Goal: Task Accomplishment & Management: Complete application form

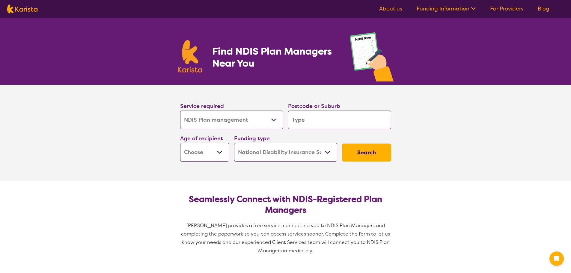
select select "NDIS Plan management"
select select "NDIS"
select select "NDIS Plan management"
select select "NDIS"
click at [315, 121] on input "search" at bounding box center [339, 120] width 103 height 19
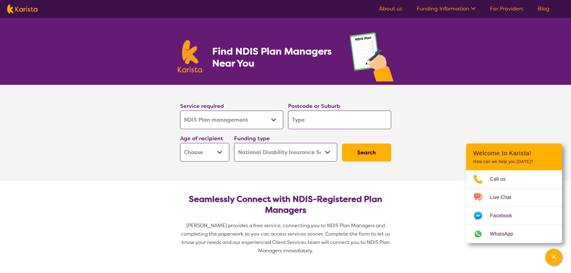
type input "4"
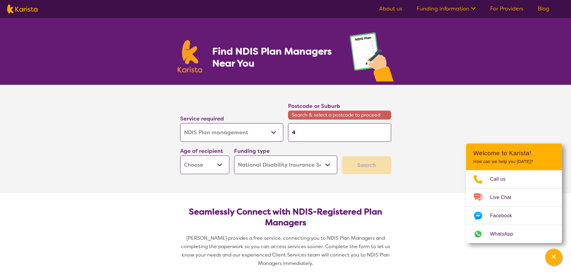
type input "41"
type input "417"
type input "4170"
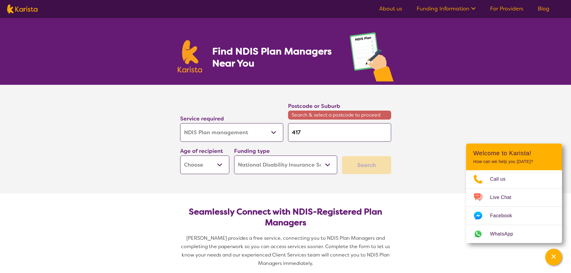
type input "4170"
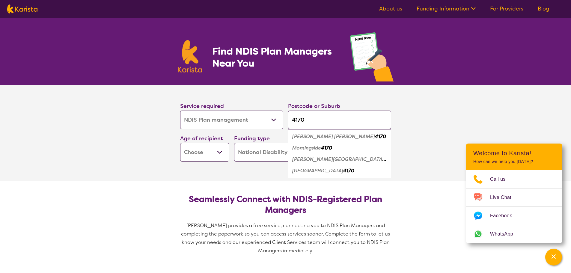
click at [304, 119] on input "4170" at bounding box center [339, 120] width 103 height 19
type input "4170"
click at [317, 140] on div "Cannon Hill 4170" at bounding box center [339, 136] width 97 height 11
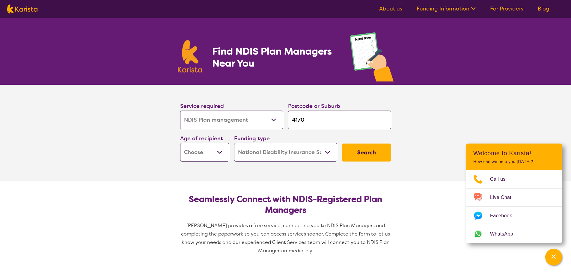
click at [219, 154] on select "Early Childhood - 0 to 9 Child - 10 to 11 Adolescent - 12 to 17 Adult - 18 to 6…" at bounding box center [204, 152] width 49 height 19
select select "CH"
click at [180, 143] on select "Early Childhood - 0 to 9 Child - 10 to 11 Adolescent - 12 to 17 Adult - 18 to 6…" at bounding box center [204, 152] width 49 height 19
select select "CH"
click at [371, 154] on button "Search" at bounding box center [366, 153] width 49 height 18
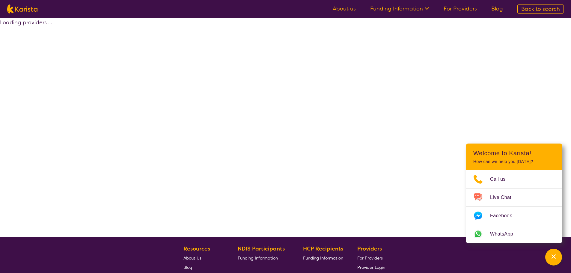
select select "by_score"
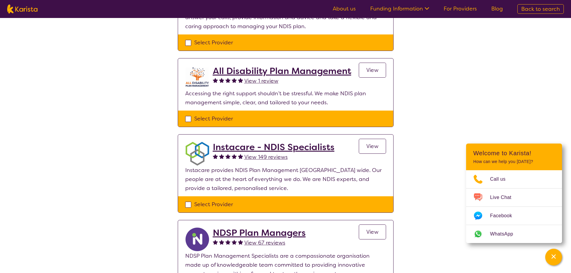
scroll to position [120, 0]
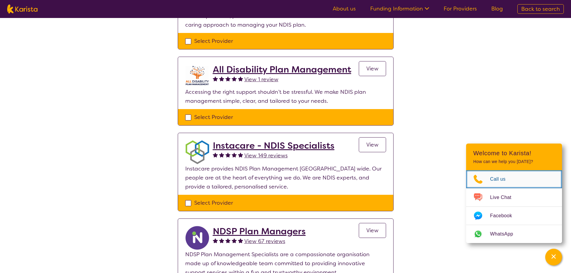
click at [502, 182] on span "Call us" at bounding box center [501, 179] width 23 height 9
click at [278, 140] on h2 "Instacare - NDIS Specialists" at bounding box center [274, 145] width 122 height 11
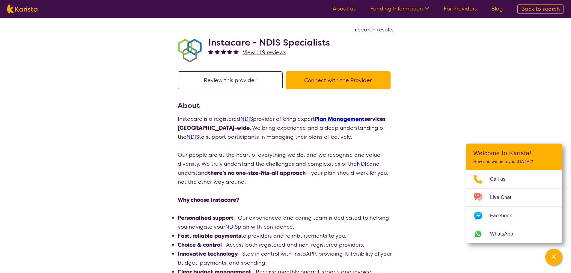
click at [338, 80] on button "Connect with the Provider" at bounding box center [338, 80] width 105 height 18
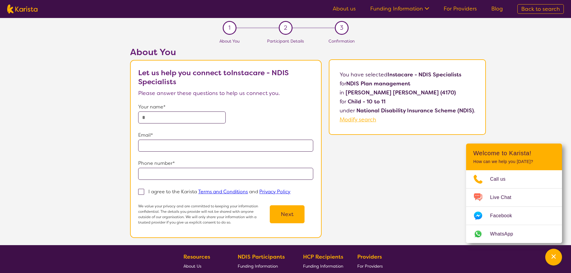
click at [186, 119] on input "text" at bounding box center [182, 118] width 88 height 12
type input "**********"
click at [174, 174] on input "tel" at bounding box center [225, 174] width 175 height 12
type input "**********"
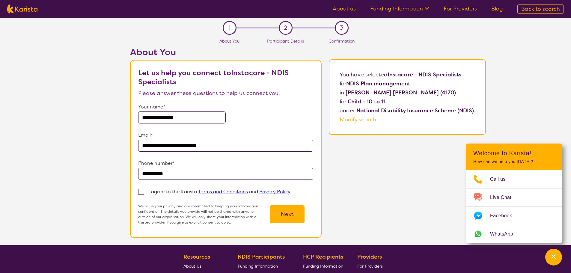
click at [144, 192] on span at bounding box center [141, 192] width 6 height 6
click at [290, 192] on input "I agree to the Karista Terms and Conditions and Privacy Policy" at bounding box center [292, 191] width 4 height 4
checkbox input "true"
click at [281, 213] on button "Next" at bounding box center [287, 214] width 35 height 18
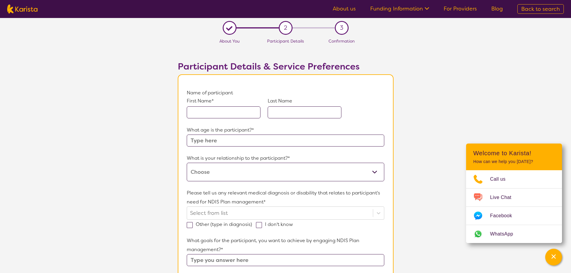
click at [219, 115] on input "text" at bounding box center [224, 112] width 74 height 12
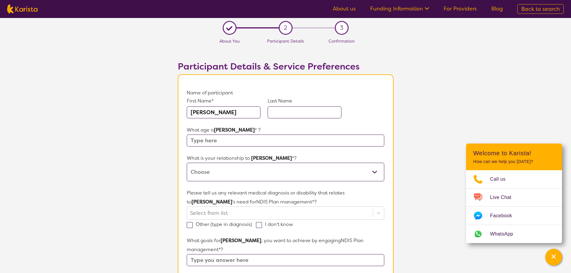
type input "Malik"
click at [285, 109] on input "text" at bounding box center [305, 112] width 74 height 12
type input "Smajlovic"
click at [238, 138] on input "text" at bounding box center [285, 141] width 197 height 12
click at [235, 140] on input "text" at bounding box center [285, 141] width 197 height 12
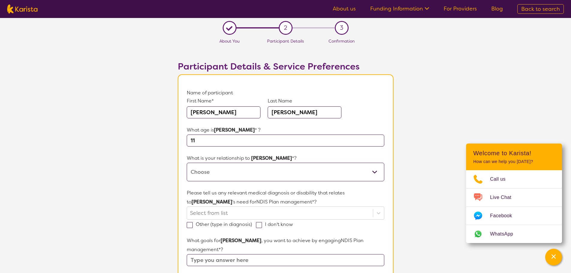
type input "11"
click at [226, 173] on select "This request is for myself I am their parent I am their child I am their spouse…" at bounding box center [285, 172] width 197 height 19
select select "I am their parent"
click at [187, 163] on select "This request is for myself I am their parent I am their child I am their spouse…" at bounding box center [285, 172] width 197 height 19
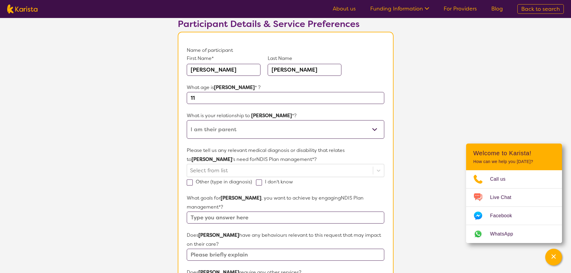
scroll to position [60, 0]
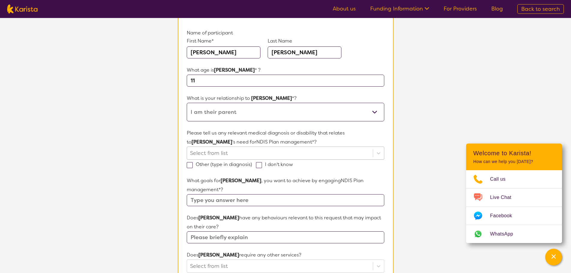
click at [206, 154] on div at bounding box center [280, 153] width 180 height 10
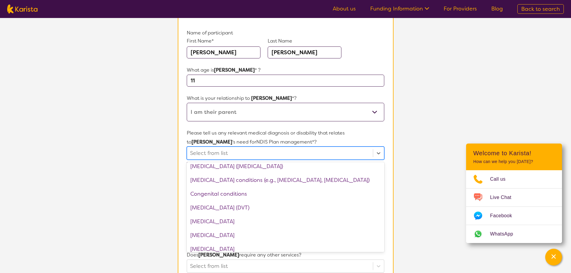
scroll to position [150, 0]
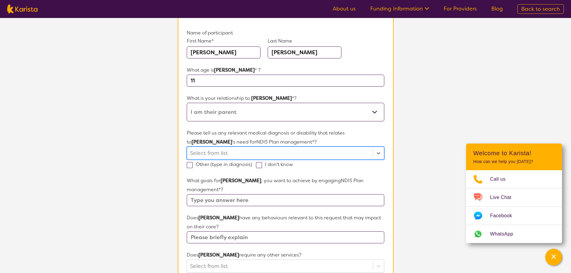
click at [230, 154] on div at bounding box center [280, 153] width 180 height 10
click at [189, 167] on span at bounding box center [190, 165] width 6 height 6
click at [252, 166] on input "Other (type in diagnosis)" at bounding box center [254, 164] width 4 height 4
checkbox input "true"
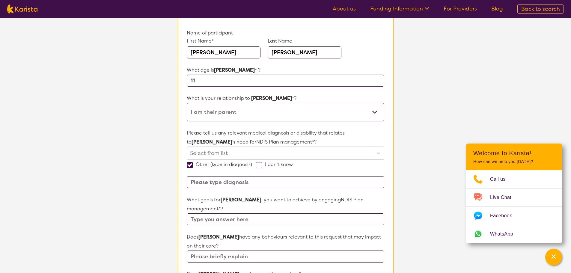
click at [220, 184] on input at bounding box center [285, 182] width 197 height 12
click at [236, 182] on input "Duplication syndrom 11-13Q" at bounding box center [285, 182] width 197 height 12
type input "Duplication syndrom 11-13Q"
click at [229, 213] on input "text" at bounding box center [285, 219] width 197 height 12
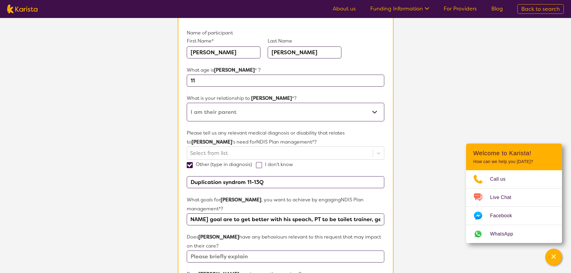
scroll to position [0, 32]
type input "Maliks goal are to get better with his speach, PT to be toilet trainer, get dre…"
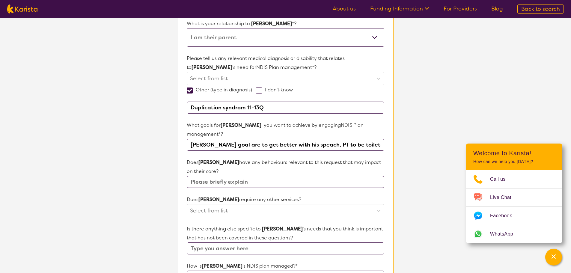
scroll to position [150, 0]
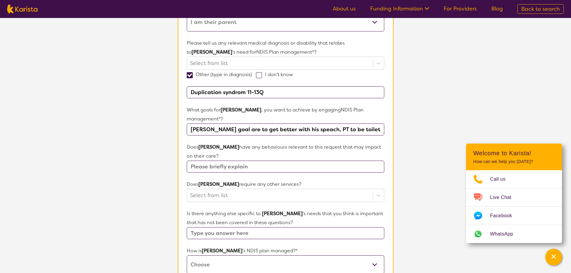
click at [213, 161] on input "text" at bounding box center [285, 167] width 197 height 12
type input "not sure"
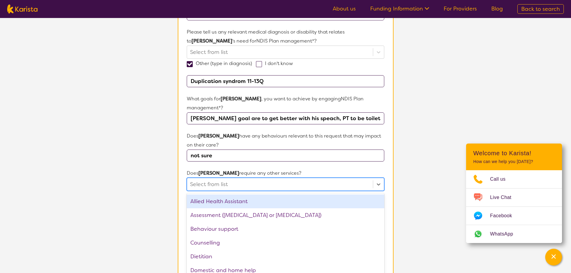
click at [214, 186] on div "option Allied Health Assistant focused, 1 of 21. 21 results available. Use Up a…" at bounding box center [285, 184] width 197 height 13
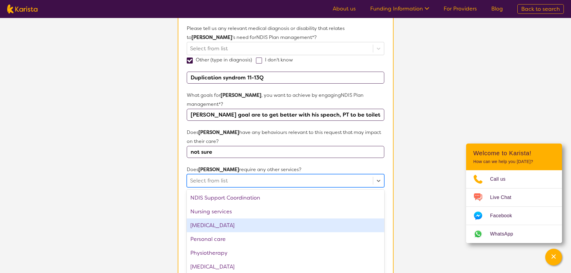
scroll to position [112, 0]
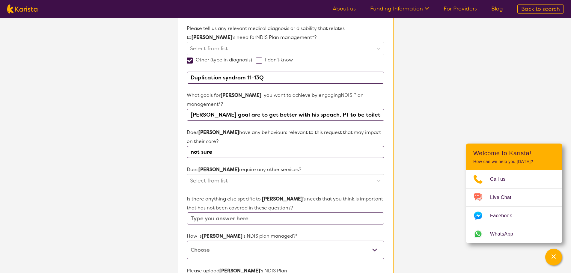
click at [310, 165] on p "Does Malik require any other services?" at bounding box center [285, 169] width 197 height 9
click at [267, 176] on div at bounding box center [280, 181] width 180 height 10
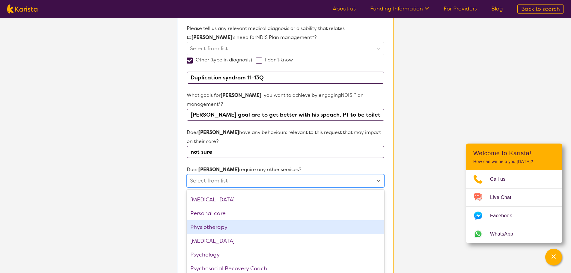
scroll to position [202, 0]
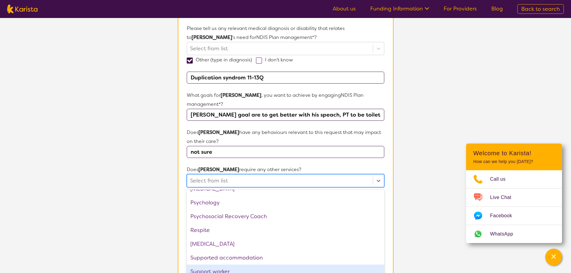
click at [236, 265] on div "Support worker" at bounding box center [285, 272] width 197 height 14
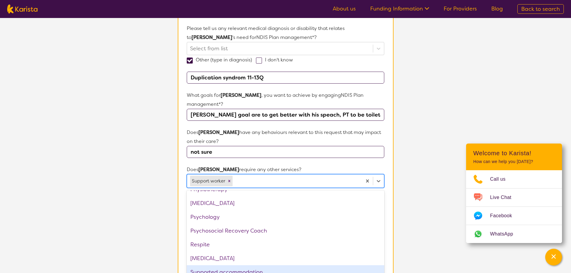
scroll to position [188, 0]
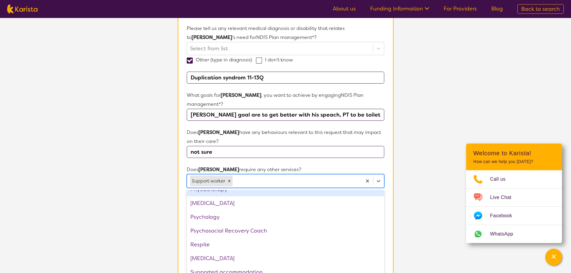
click at [295, 165] on p "Does Malik require any other services?" at bounding box center [285, 169] width 197 height 9
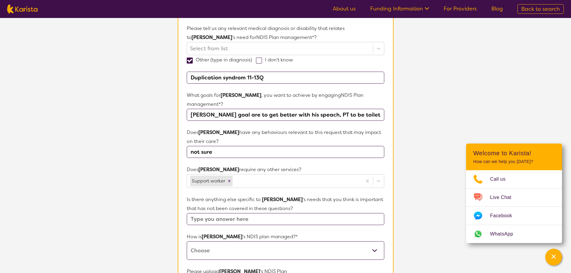
click at [254, 213] on input "text" at bounding box center [285, 219] width 197 height 12
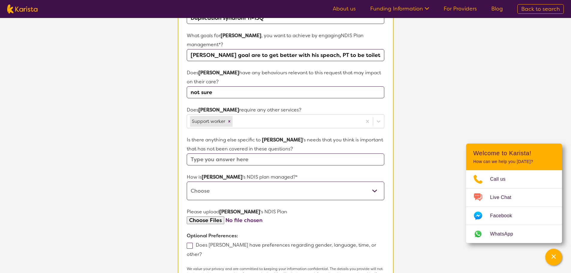
scroll to position [225, 0]
click at [236, 181] on select "Self-managed NDIS plan Managed by a registered plan management provider (not th…" at bounding box center [285, 190] width 197 height 19
click at [187, 181] on select "Self-managed NDIS plan Managed by a registered plan management provider (not th…" at bounding box center [285, 190] width 197 height 19
click at [233, 187] on select "Self-managed NDIS plan Managed by a registered plan management provider (not th…" at bounding box center [285, 190] width 197 height 19
click at [187, 181] on select "Self-managed NDIS plan Managed by a registered plan management provider (not th…" at bounding box center [285, 190] width 197 height 19
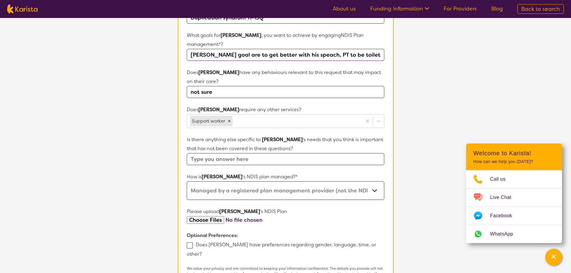
click at [233, 216] on form "Name of participant First Name* Malik Last Name Smajlovic What age is Malik * ?…" at bounding box center [285, 89] width 197 height 451
click at [345, 183] on select "Self-managed NDIS plan Managed by a registered plan management provider (not th…" at bounding box center [285, 190] width 197 height 19
select select "I'm not sure"
click at [187, 181] on select "Self-managed NDIS plan Managed by a registered plan management provider (not th…" at bounding box center [285, 190] width 197 height 19
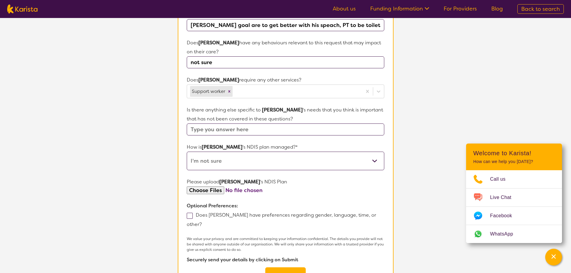
scroll to position [254, 0]
click at [192, 213] on span at bounding box center [190, 216] width 6 height 6
click at [202, 222] on input "Does Malik have preferences regarding gender, language, time, or other?" at bounding box center [204, 224] width 4 height 4
checkbox input "true"
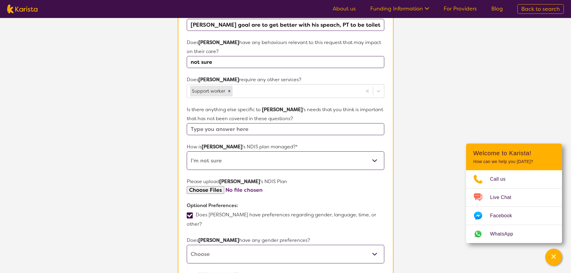
click at [245, 245] on select "Male Female Other No Preference" at bounding box center [285, 254] width 197 height 19
select select "No preference"
click at [187, 245] on select "Male Female Other No Preference" at bounding box center [285, 254] width 197 height 19
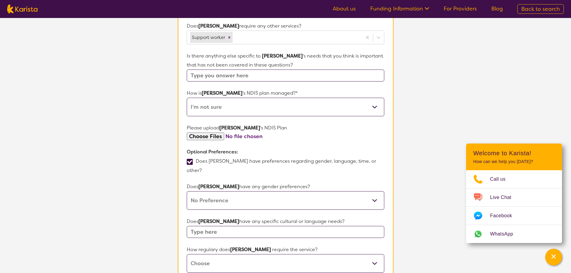
scroll to position [314, 0]
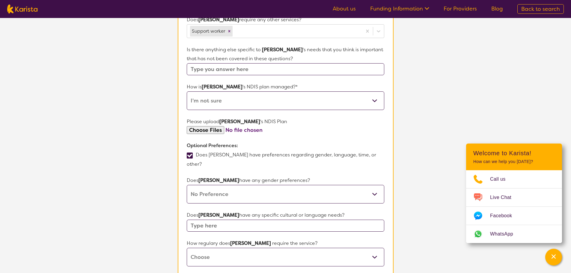
click at [217, 220] on input "text" at bounding box center [285, 226] width 197 height 12
click at [219, 220] on input "text" at bounding box center [285, 226] width 197 height 12
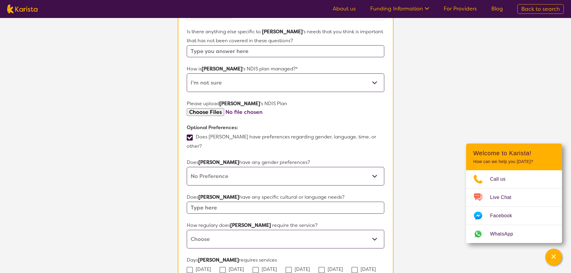
scroll to position [344, 0]
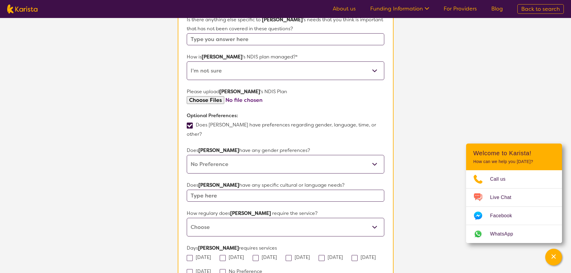
click at [219, 218] on select "Daily Twice a week Weekly Every fortnight Monthly Other" at bounding box center [285, 227] width 197 height 19
select select "Weekly"
click at [187, 218] on select "Daily Twice a week Weekly Every fortnight Monthly Other" at bounding box center [285, 227] width 197 height 19
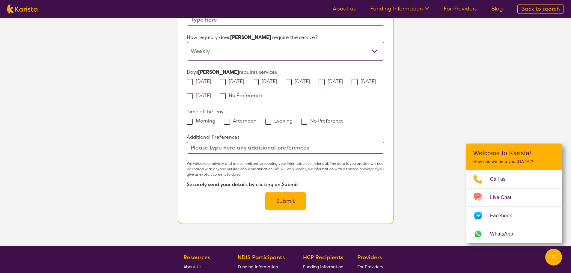
scroll to position [524, 0]
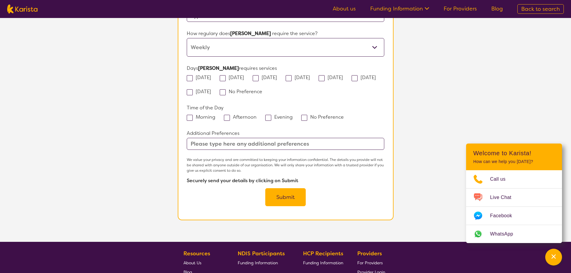
click at [282, 188] on button "Submit" at bounding box center [285, 197] width 40 height 18
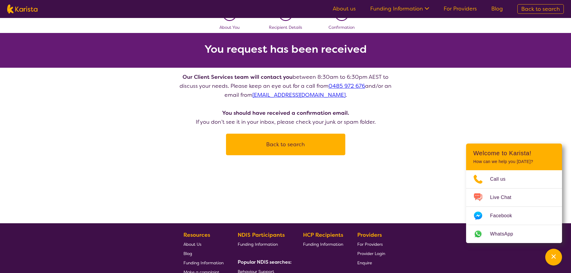
scroll to position [109, 0]
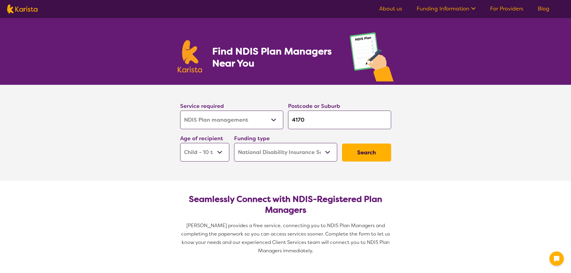
select select "NDIS Plan management"
select select "CH"
select select "NDIS"
select select "NDIS Plan management"
select select "CH"
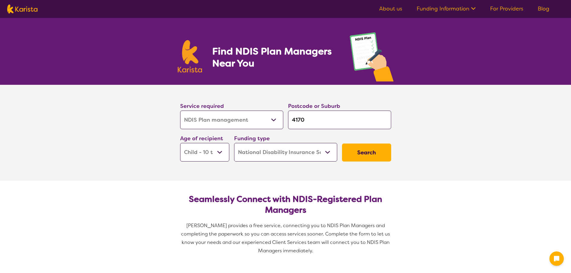
select select "NDIS"
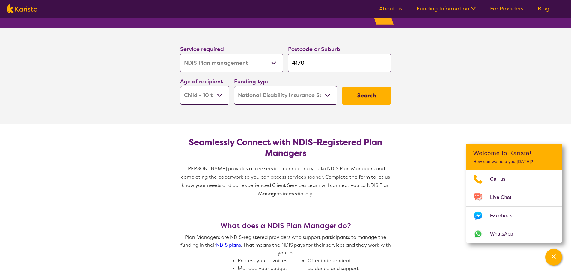
scroll to position [60, 0]
